Goal: Task Accomplishment & Management: Use online tool/utility

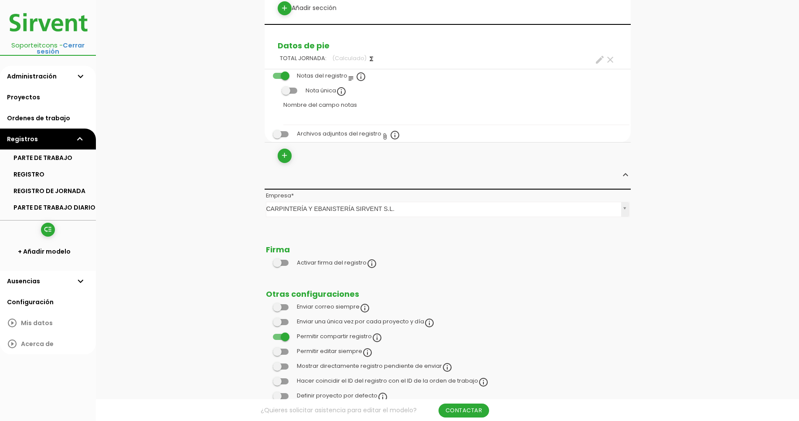
scroll to position [731, 0]
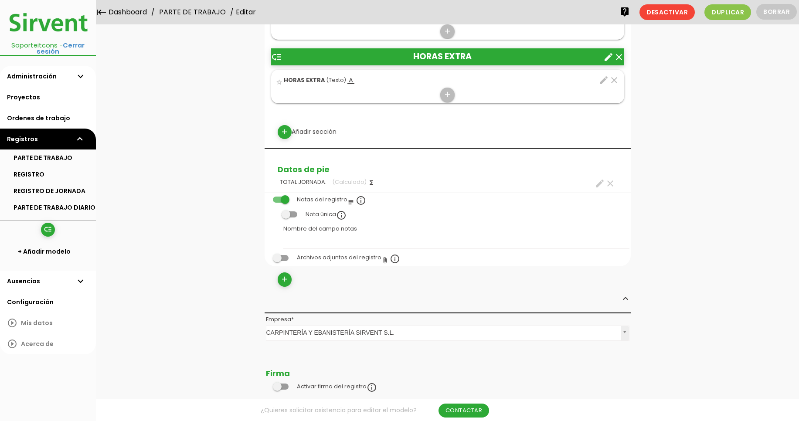
click at [597, 183] on icon "create" at bounding box center [600, 183] width 10 height 10
select select "+"
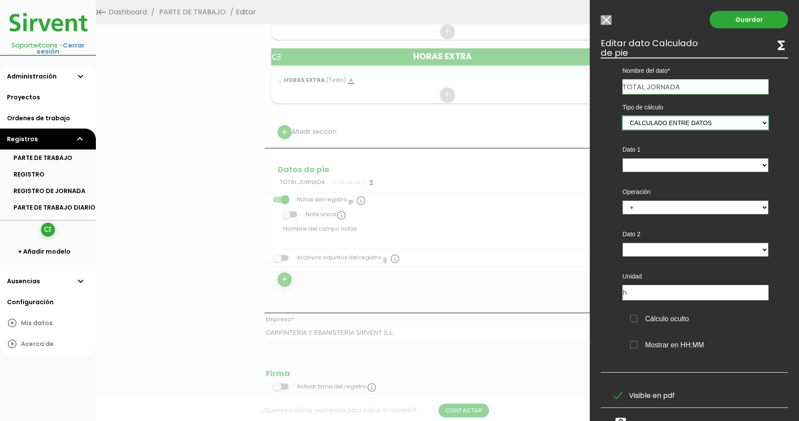
select select "0"
click at [623, 116] on select "Suma de totales Calculado entre datos" at bounding box center [696, 123] width 146 height 14
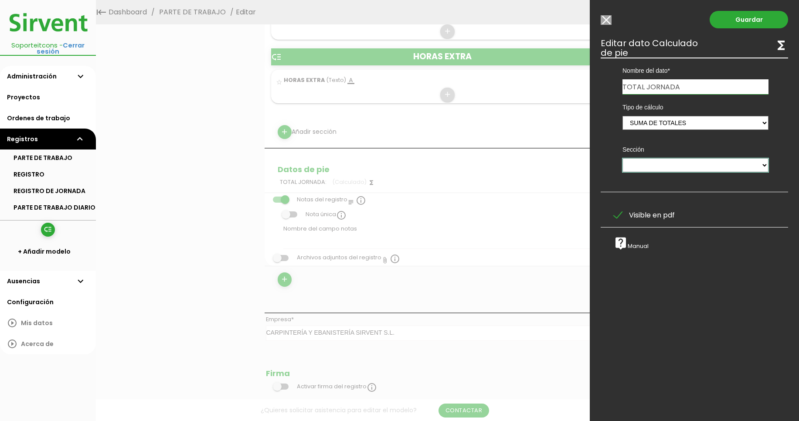
select select "5785"
click at [623, 158] on select "HORAS TAREAS REALIZADAS MATERIALES UTILIZADOS MANO DE OBRA MANO DE OBRA MAQUINA…" at bounding box center [696, 165] width 146 height 14
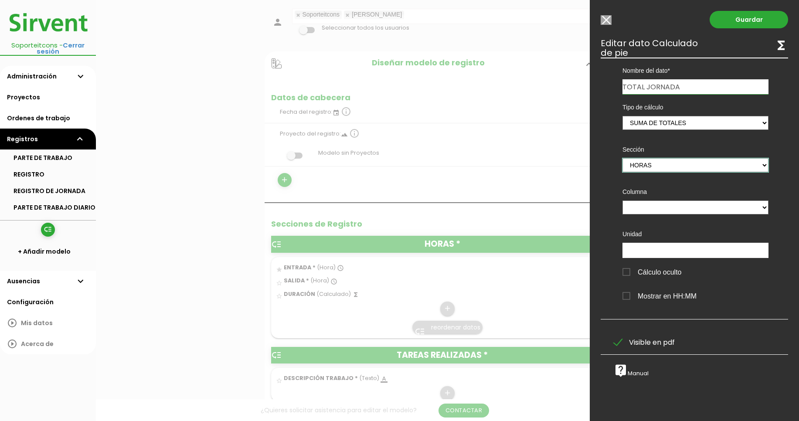
scroll to position [209, 0]
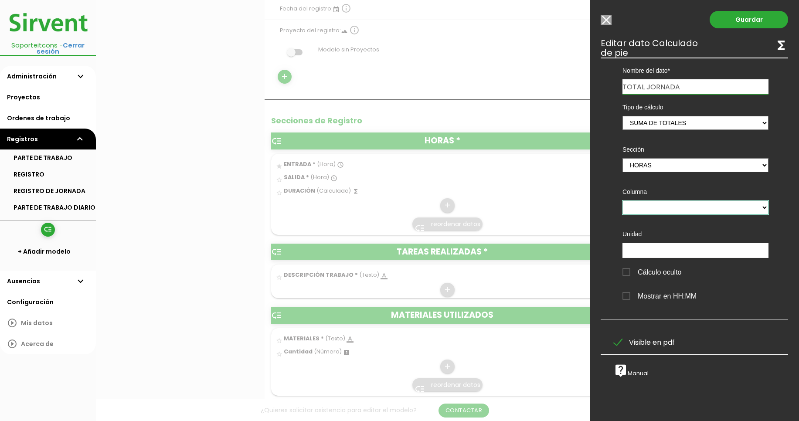
select select "5785_pos3"
click at [623, 201] on select "ENTRADA SALIDA DURACIÓN" at bounding box center [696, 208] width 146 height 14
click at [667, 252] on input "text" at bounding box center [696, 250] width 146 height 15
type input "h"
click at [726, 20] on link "Guardar" at bounding box center [749, 19] width 78 height 17
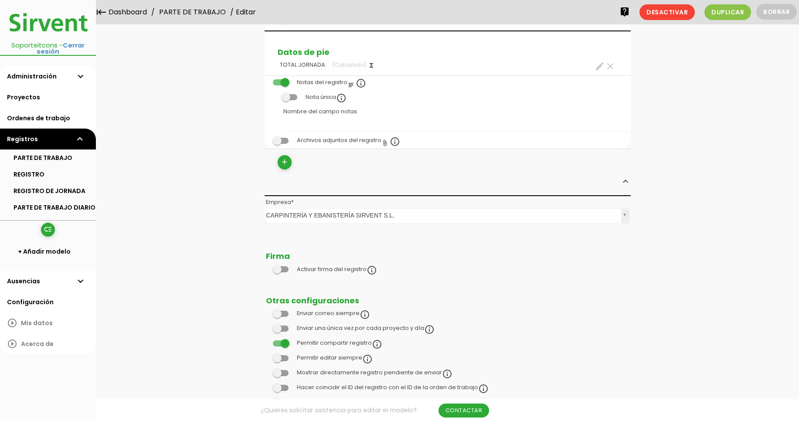
scroll to position [783, 0]
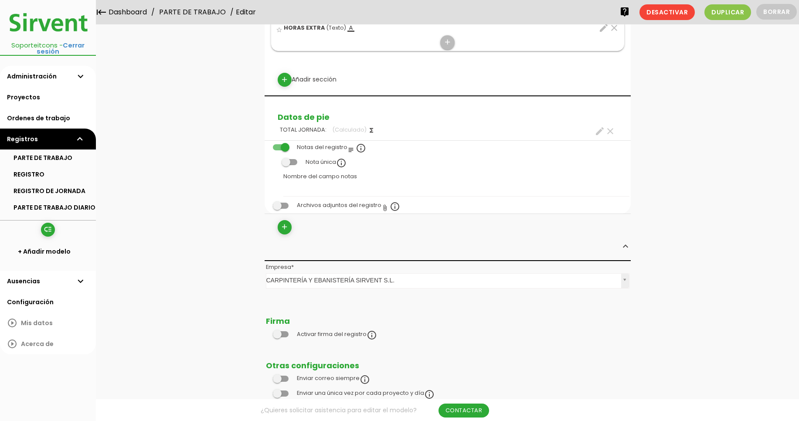
click at [600, 131] on icon "create" at bounding box center [600, 131] width 10 height 10
select select "+"
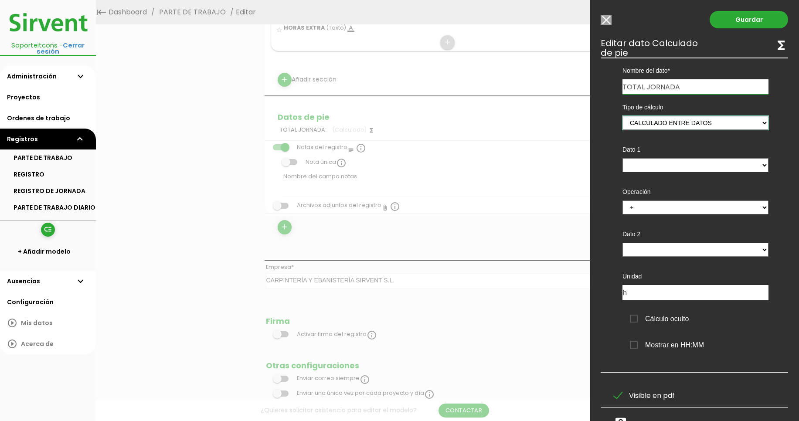
drag, startPoint x: 643, startPoint y: 124, endPoint x: 166, endPoint y: 106, distance: 477.7
click at [199, 103] on div at bounding box center [399, 158] width 799 height 527
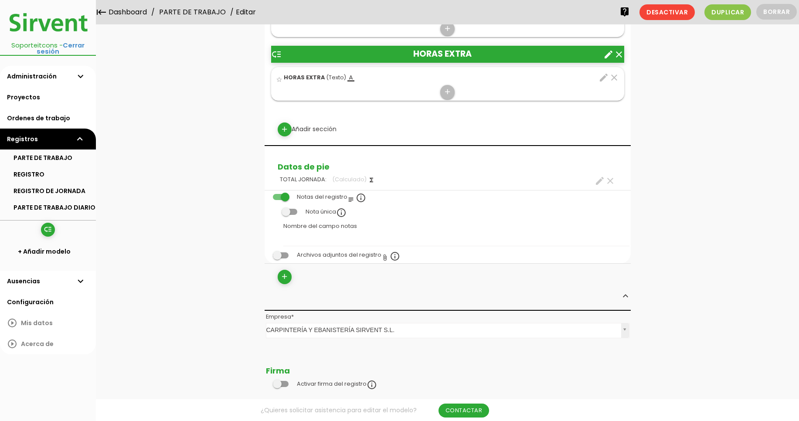
scroll to position [731, 0]
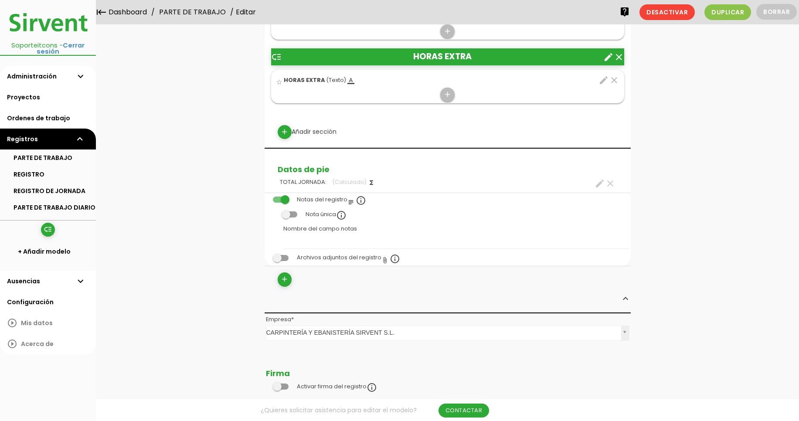
click at [597, 183] on icon "create" at bounding box center [600, 183] width 10 height 10
select select "5785"
select select "HORAS_pos3"
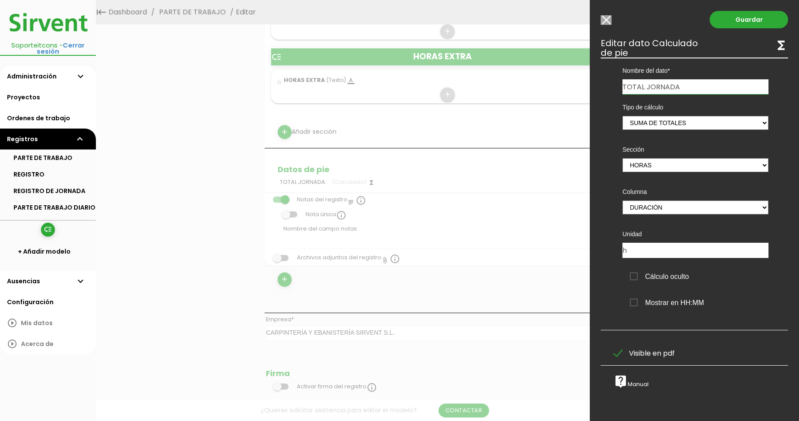
click at [62, 21] on div "arrow_back Soporteitcons - Cerrar sesión" at bounding box center [48, 32] width 96 height 65
click at [62, 20] on div "arrow_back Soporteitcons - Cerrar sesión" at bounding box center [48, 32] width 96 height 65
click at [603, 18] on input "Modelo sin Ordenes de trabajo" at bounding box center [606, 20] width 11 height 10
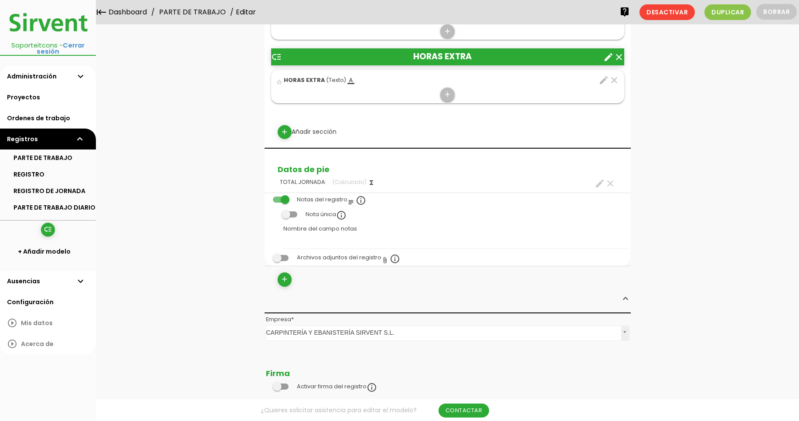
click at [53, 24] on img at bounding box center [47, 22] width 87 height 31
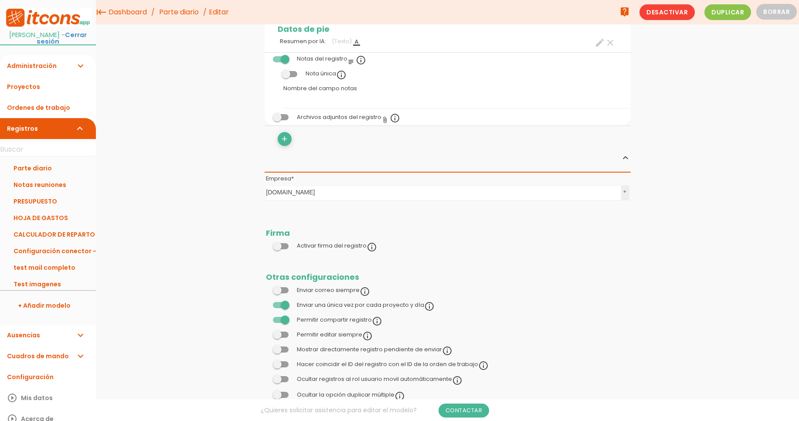
scroll to position [732, 0]
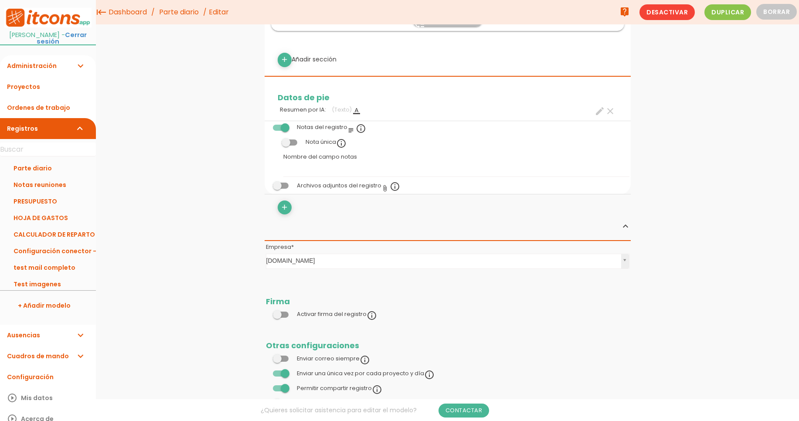
click at [277, 206] on div "add" at bounding box center [359, 208] width 177 height 14
click at [286, 209] on icon "add" at bounding box center [284, 208] width 8 height 14
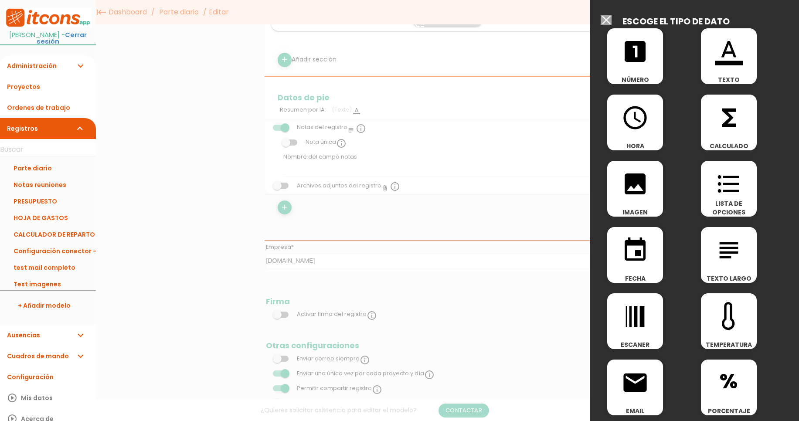
click at [716, 135] on div "functions CALCULADO" at bounding box center [729, 123] width 56 height 56
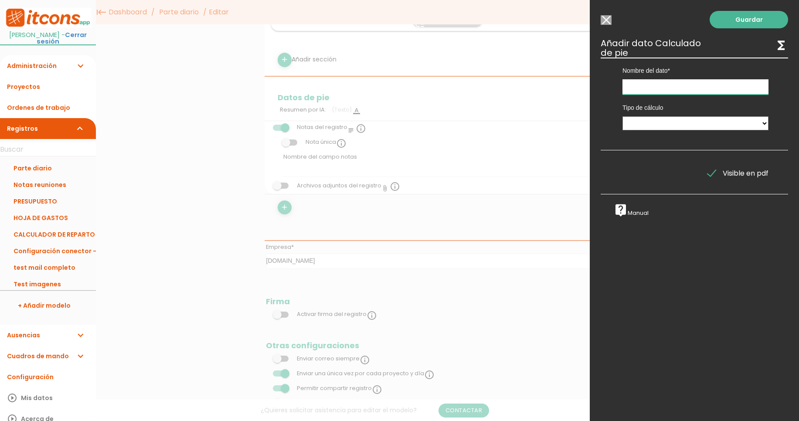
click at [676, 83] on input "text" at bounding box center [696, 86] width 146 height 15
type input "hjgg"
select select "1"
click at [623, 116] on select "Suma de totales Calculado entre datos" at bounding box center [696, 123] width 146 height 14
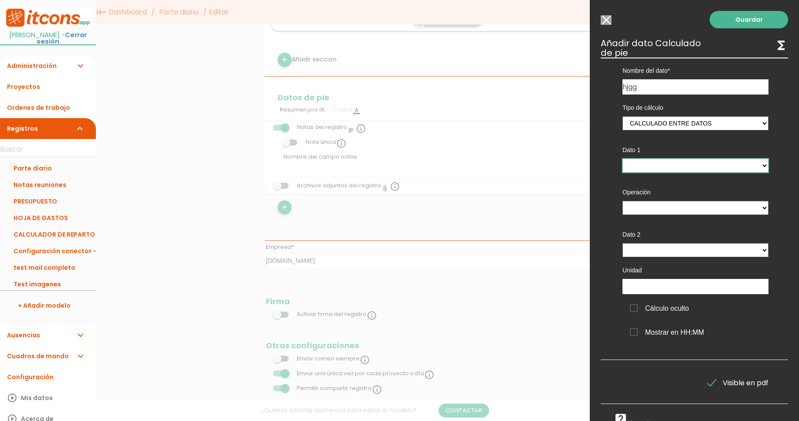
select select "header_1"
click at [623, 159] on select "Total horas trabajos - (cabecera) Total horas jornada - (cabecera) Descuadre - …" at bounding box center [696, 166] width 146 height 14
select select "+"
click at [623, 201] on select "+ - * /" at bounding box center [696, 208] width 146 height 14
select select "header_1"
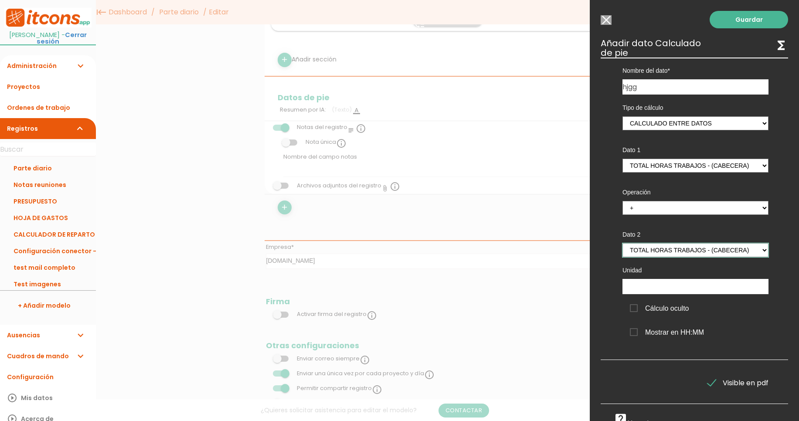
click at [623, 243] on select "Total horas trabajos - (cabecera) Total horas jornada - (cabecera) Descuadre - …" at bounding box center [696, 250] width 146 height 14
click at [744, 20] on link "Guardar" at bounding box center [749, 19] width 78 height 17
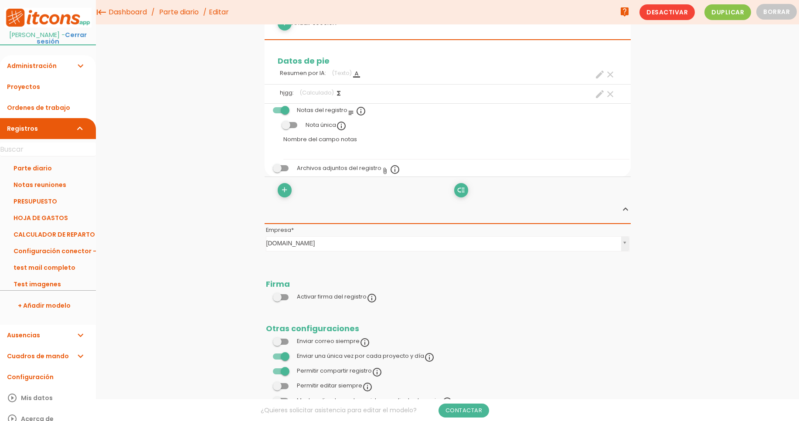
scroll to position [612, 0]
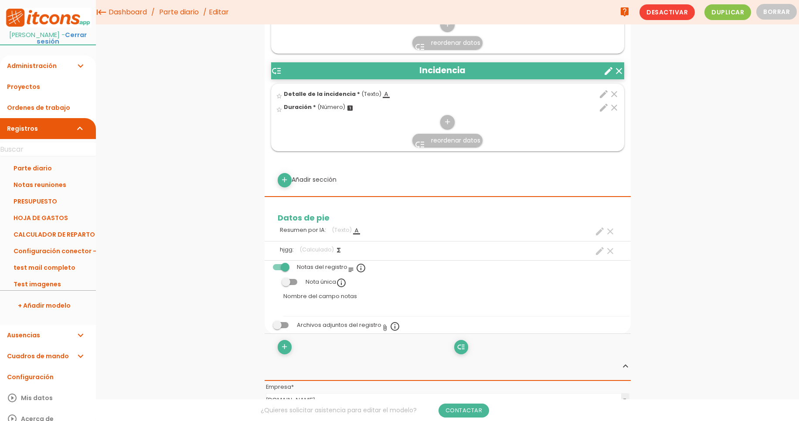
click at [597, 254] on icon "create" at bounding box center [600, 251] width 10 height 10
select select "header_1"
select select "+"
select select "header_1"
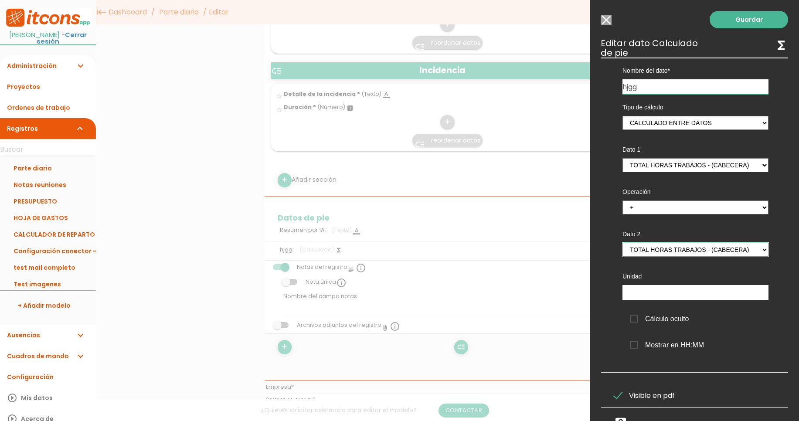
drag, startPoint x: 679, startPoint y: 245, endPoint x: 677, endPoint y: 220, distance: 25.4
click at [679, 229] on div "Dato 2 Total horas trabajos - (cabecera) Total horas jornada - (cabecera) Descu…" at bounding box center [695, 242] width 159 height 42
drag, startPoint x: 674, startPoint y: 164, endPoint x: 651, endPoint y: 153, distance: 25.8
click at [651, 153] on div "Dato 1 Total horas trabajos - (cabecera) Total horas jornada - (cabecera) Descu…" at bounding box center [695, 157] width 159 height 42
click at [308, 17] on div at bounding box center [399, 158] width 799 height 527
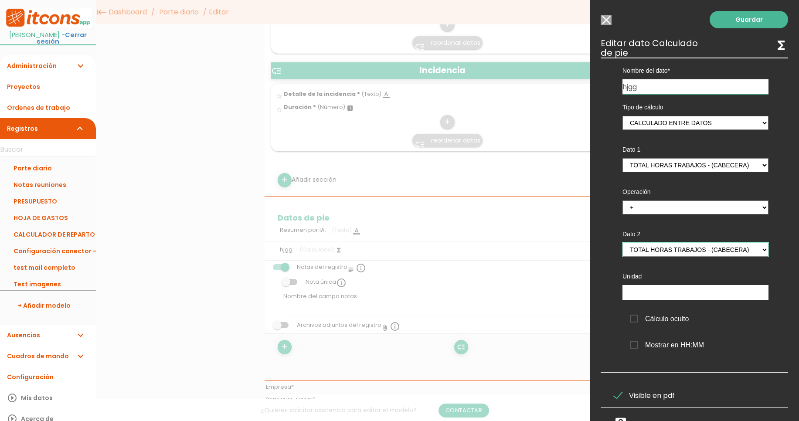
drag, startPoint x: 677, startPoint y: 251, endPoint x: 667, endPoint y: 129, distance: 122.5
click at [667, 129] on div "Tipo de cálculo Suma de totales Calculado entre datos Dato 1 Total horas trabaj…" at bounding box center [695, 226] width 172 height 265
select select "0"
click at [623, 116] on select "Suma de totales Calculado entre datos" at bounding box center [696, 123] width 146 height 14
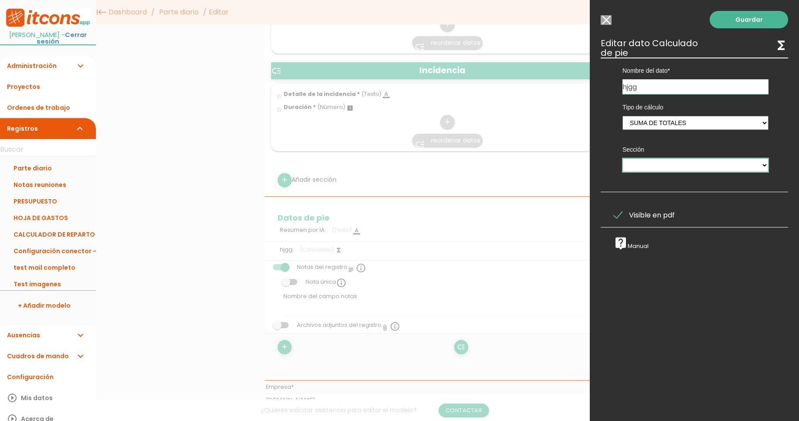
select select "573"
click at [623, 158] on select "Detalle de los trabajos Registro de jornada Incidencia" at bounding box center [696, 165] width 146 height 14
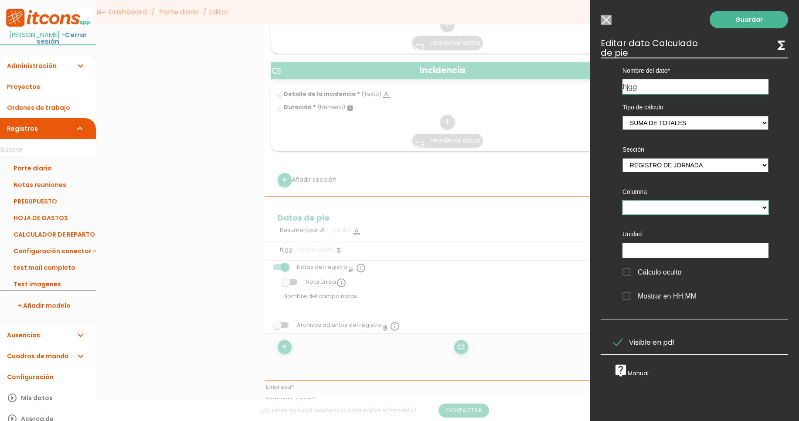
select select "573_pos3"
click at [623, 201] on select "Entrada Salida Duración jornada tramo" at bounding box center [696, 208] width 146 height 14
click at [733, 22] on link "Guardar" at bounding box center [749, 19] width 78 height 17
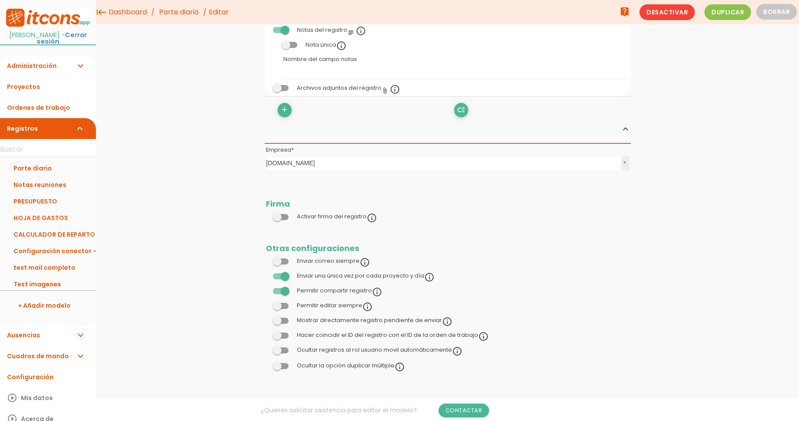
scroll to position [658, 0]
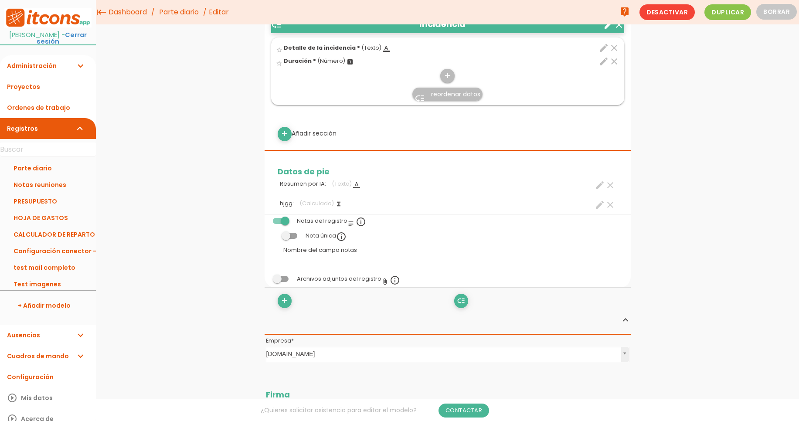
click at [596, 206] on icon "create" at bounding box center [600, 205] width 10 height 10
select select "+"
select select "header_1"
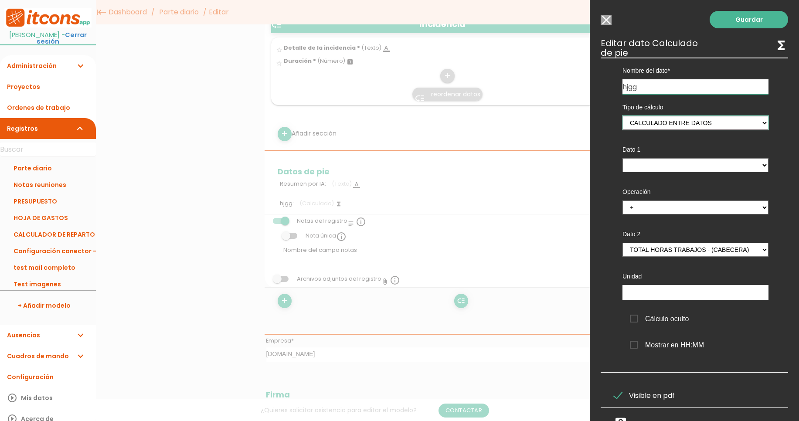
drag, startPoint x: 654, startPoint y: 120, endPoint x: 645, endPoint y: 181, distance: 62.2
click at [639, 186] on div "Tipo de cálculo Suma de totales Calculado entre datos Dato 1 Total horas trabaj…" at bounding box center [695, 226] width 172 height 265
drag, startPoint x: 649, startPoint y: 170, endPoint x: 600, endPoint y: 262, distance: 103.9
click at [601, 262] on div "Nombre del dato Resumen por IA hjgg Tipo de dato Recursos Dato informativo Assi…" at bounding box center [694, 215] width 187 height 315
drag, startPoint x: 674, startPoint y: 253, endPoint x: 665, endPoint y: 128, distance: 125.5
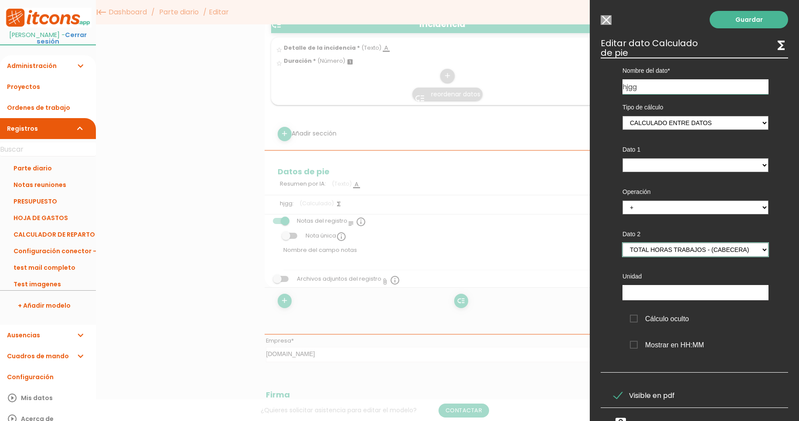
click at [665, 128] on div "Tipo de cálculo Suma de totales Calculado entre datos Dato 1 Total horas trabaj…" at bounding box center [695, 226] width 172 height 265
click at [623, 116] on select "Suma de totales Calculado entre datos" at bounding box center [696, 123] width 146 height 14
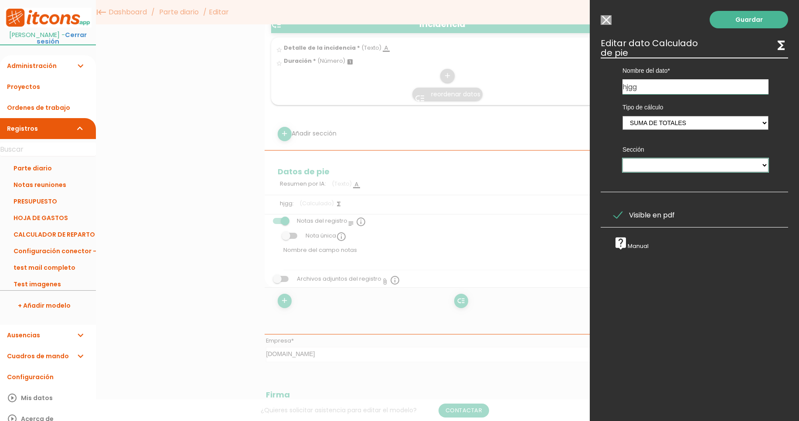
drag, startPoint x: 663, startPoint y: 167, endPoint x: 661, endPoint y: 118, distance: 49.3
click at [661, 118] on div "Tipo de cálculo Suma de totales Calculado entre datos Sección Detalle de los tr…" at bounding box center [695, 136] width 172 height 85
select select "1"
click at [623, 116] on select "Suma de totales Calculado entre datos" at bounding box center [696, 123] width 146 height 14
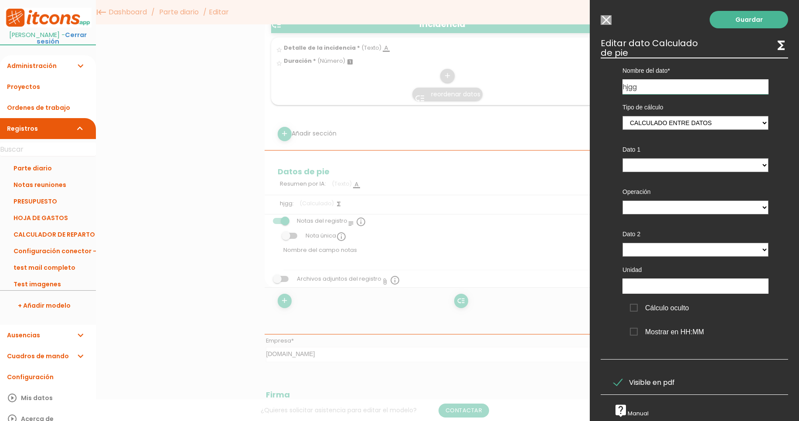
click at [649, 195] on label "Operación" at bounding box center [696, 191] width 146 height 9
drag, startPoint x: 651, startPoint y: 212, endPoint x: 661, endPoint y: 147, distance: 65.3
click at [661, 94] on div "Dato 1 Total horas trabajos - (cabecera) Total horas jornada - (cabecera) hjgg …" at bounding box center [695, 94] width 159 height 0
click at [643, 244] on div "Dato 2 Total horas trabajos - (cabecera) Total horas jornada - (cabecera) hjgg …" at bounding box center [695, 239] width 159 height 36
drag, startPoint x: 643, startPoint y: 245, endPoint x: 556, endPoint y: 101, distance: 168.6
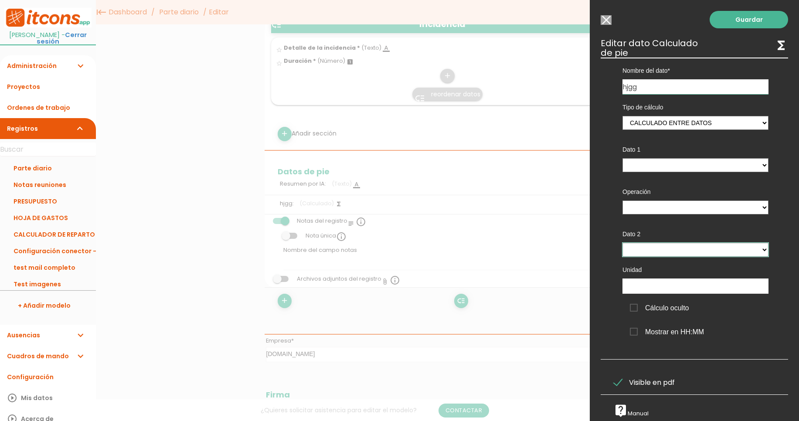
click at [609, 20] on input "Modelo sin Ordenes de trabajo" at bounding box center [606, 20] width 11 height 10
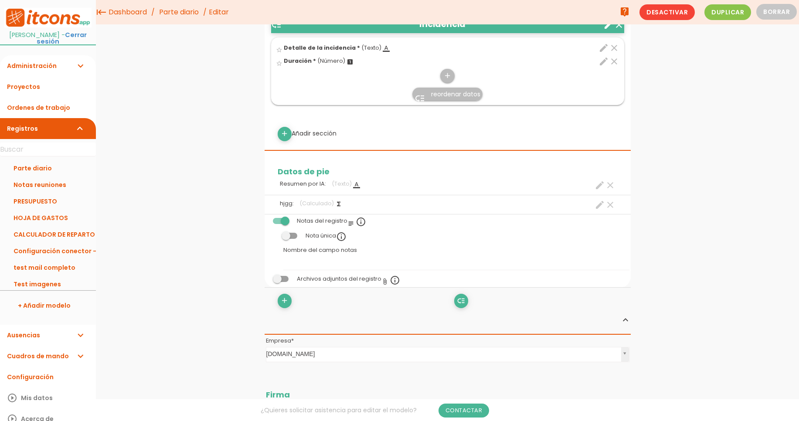
click at [610, 204] on icon "clear" at bounding box center [610, 205] width 10 height 10
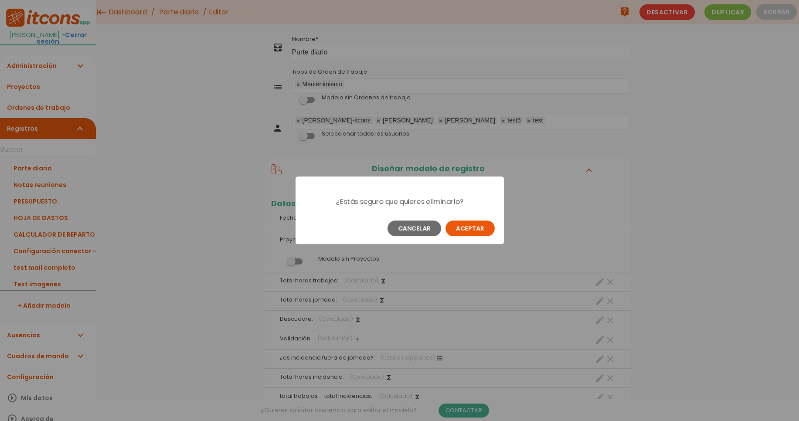
click at [484, 226] on button "Aceptar" at bounding box center [470, 229] width 49 height 16
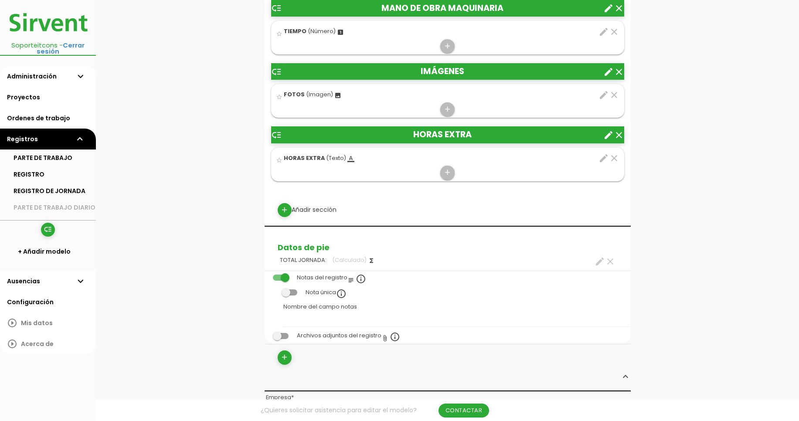
scroll to position [785, 0]
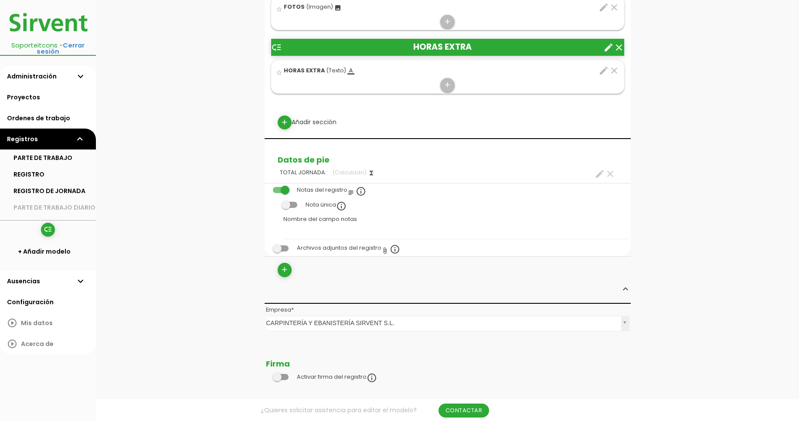
click at [595, 169] on icon "create" at bounding box center [600, 174] width 10 height 10
select select "5785"
select select "HORAS_pos3"
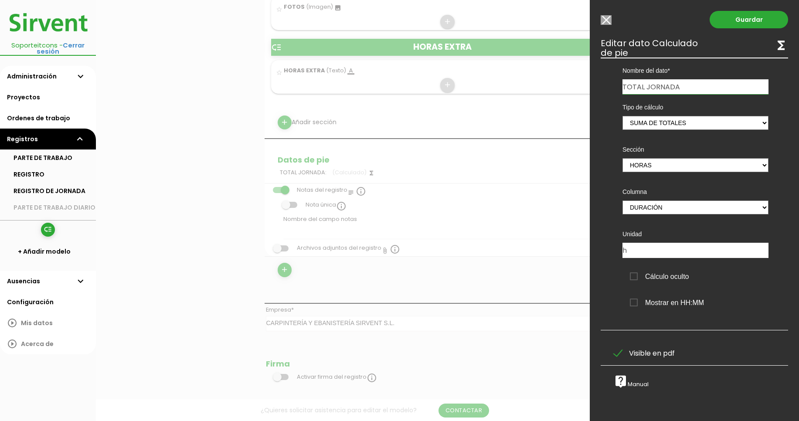
click at [603, 19] on input "Modelo sin Ordenes de trabajo" at bounding box center [606, 20] width 11 height 10
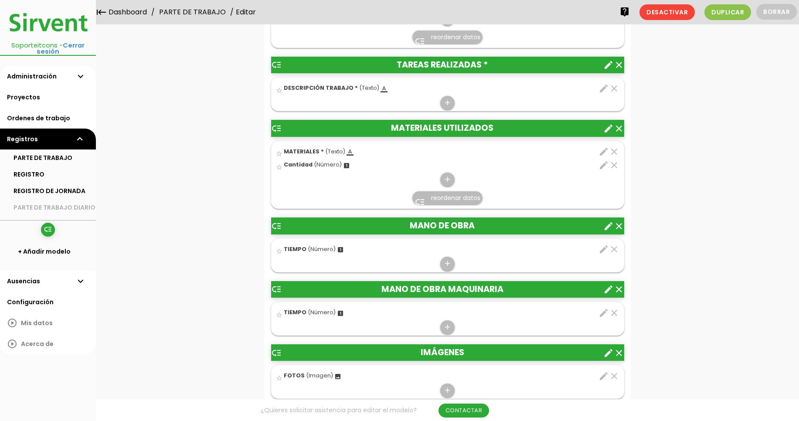
scroll to position [262, 0]
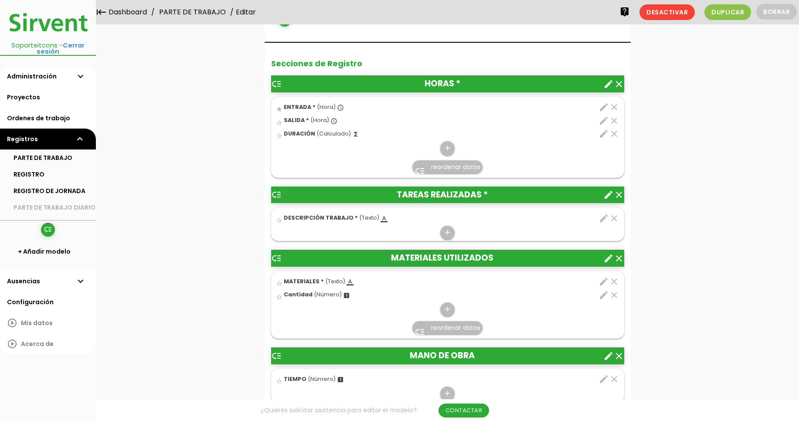
click at [603, 129] on icon "edit" at bounding box center [604, 134] width 10 height 10
select select "1"
select select "5785_pos2"
select select "-"
select select "5785_pos1"
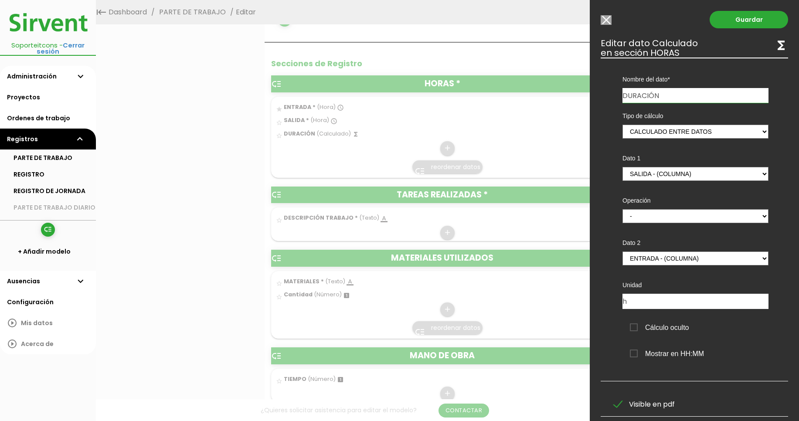
click at [603, 21] on input "Modelo sin Ordenes de trabajo" at bounding box center [606, 20] width 11 height 10
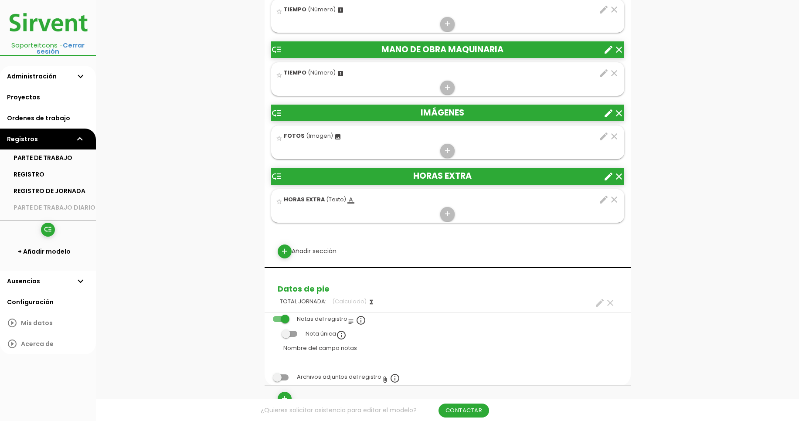
scroll to position [732, 0]
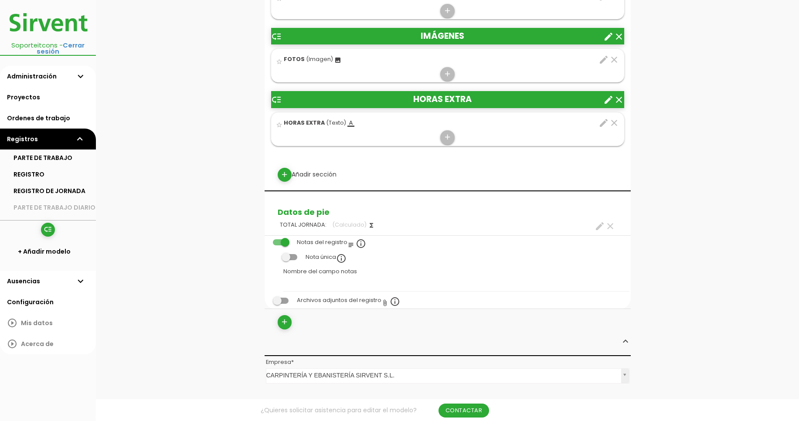
click at [49, 22] on img at bounding box center [47, 22] width 87 height 31
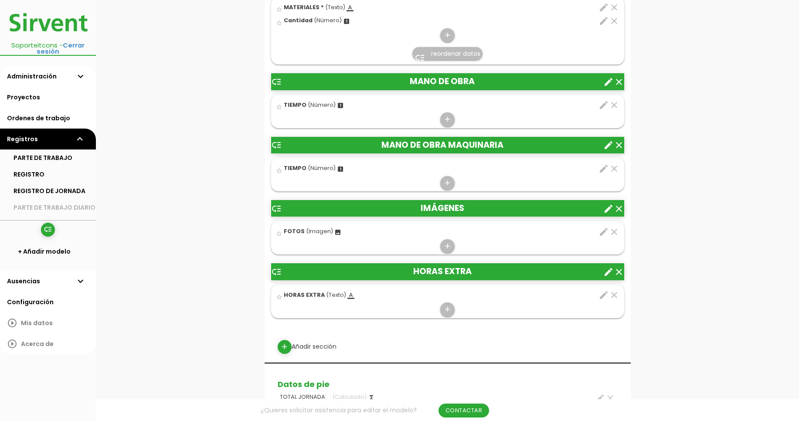
scroll to position [732, 0]
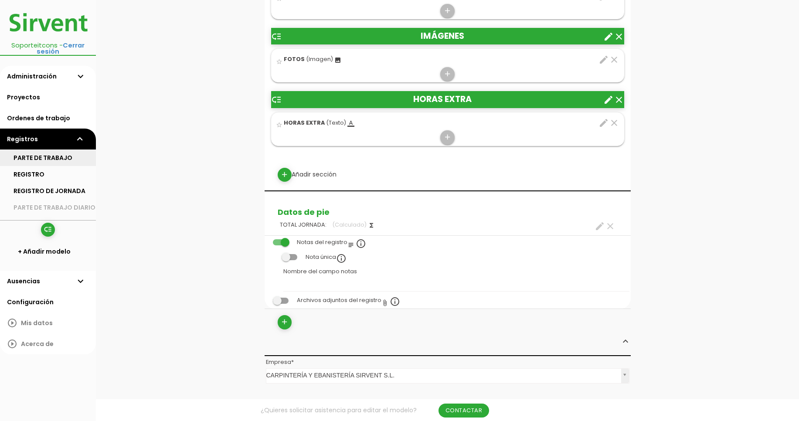
click at [68, 150] on link "PARTE DE TRABAJO" at bounding box center [48, 158] width 96 height 17
